Goal: Transaction & Acquisition: Book appointment/travel/reservation

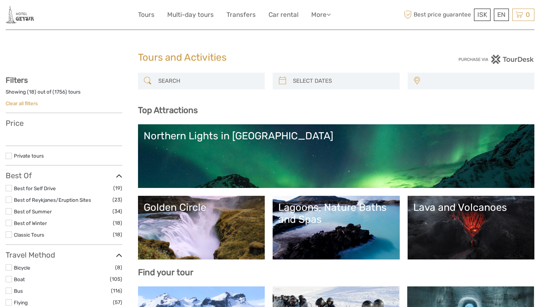
select select
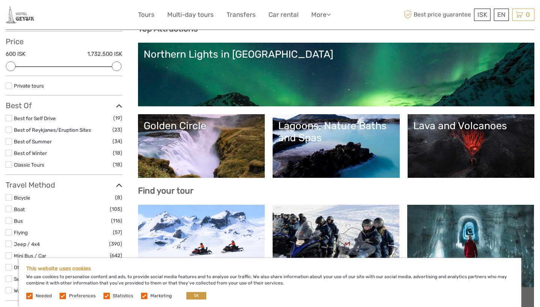
click at [224, 147] on link "Golden Circle" at bounding box center [202, 146] width 116 height 52
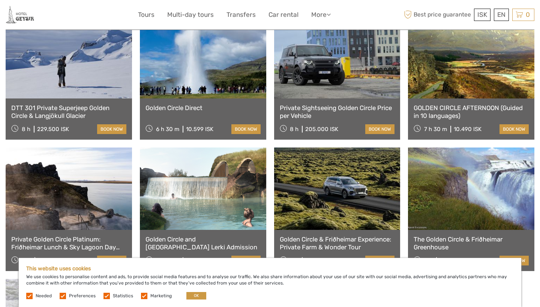
scroll to position [542, 0]
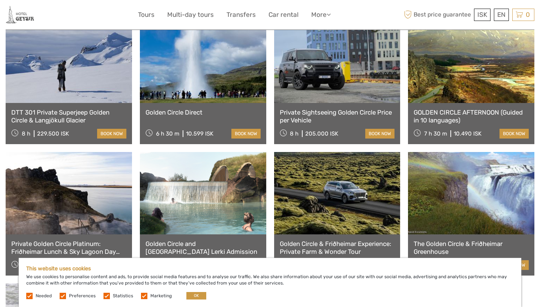
click at [466, 181] on link at bounding box center [471, 193] width 126 height 82
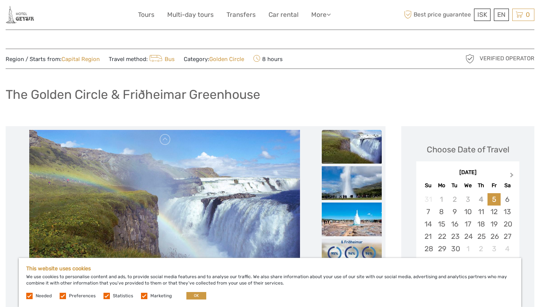
click at [512, 174] on span "Next Month" at bounding box center [512, 176] width 0 height 11
click at [514, 175] on button "Next Month" at bounding box center [512, 177] width 12 height 12
click at [484, 198] on div "1" at bounding box center [480, 199] width 13 height 12
